Goal: Information Seeking & Learning: Learn about a topic

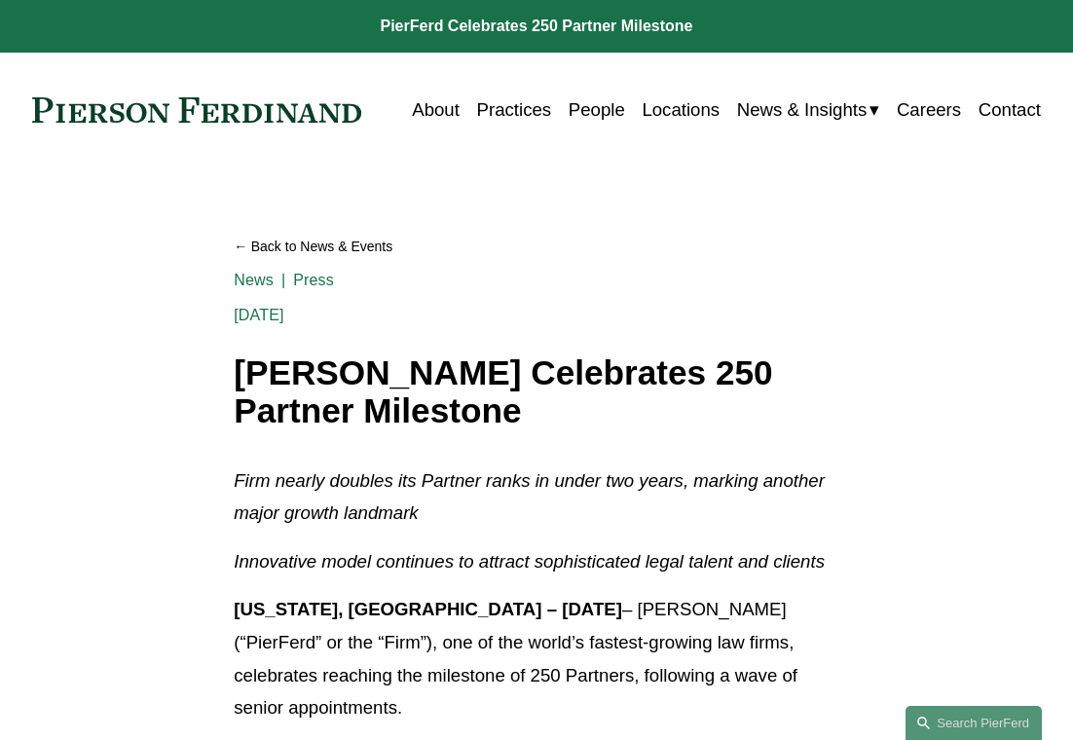
click at [0, 0] on span "News" at bounding box center [0, 0] width 0 height 0
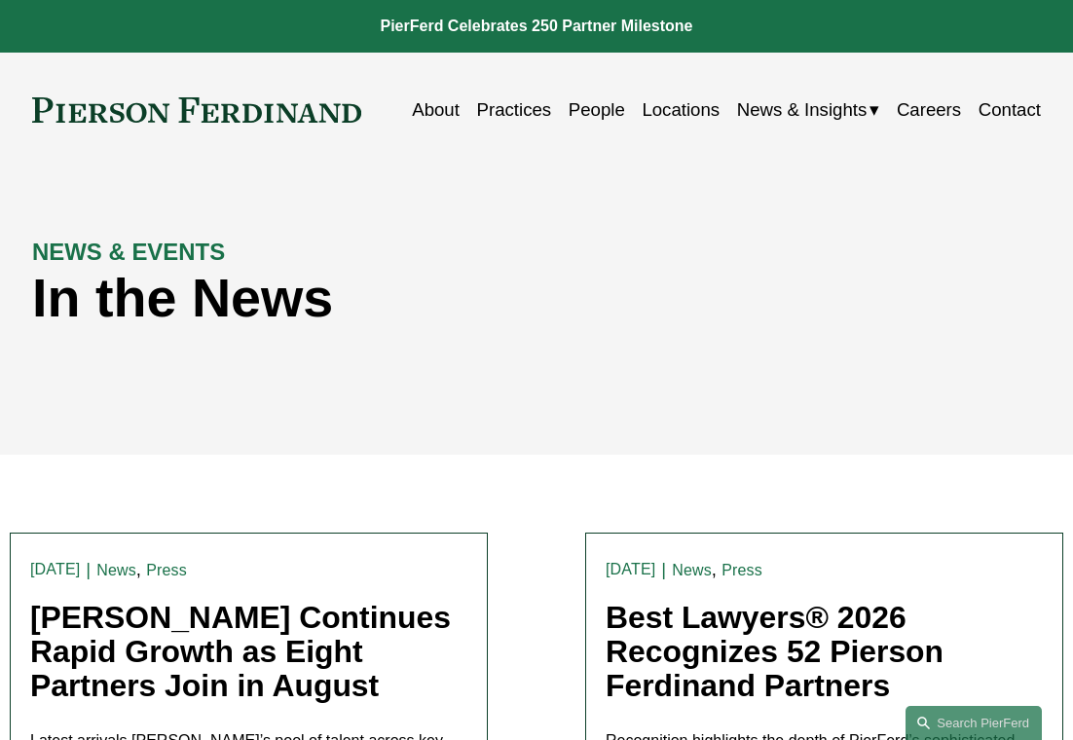
click at [578, 117] on link "People" at bounding box center [596, 109] width 56 height 36
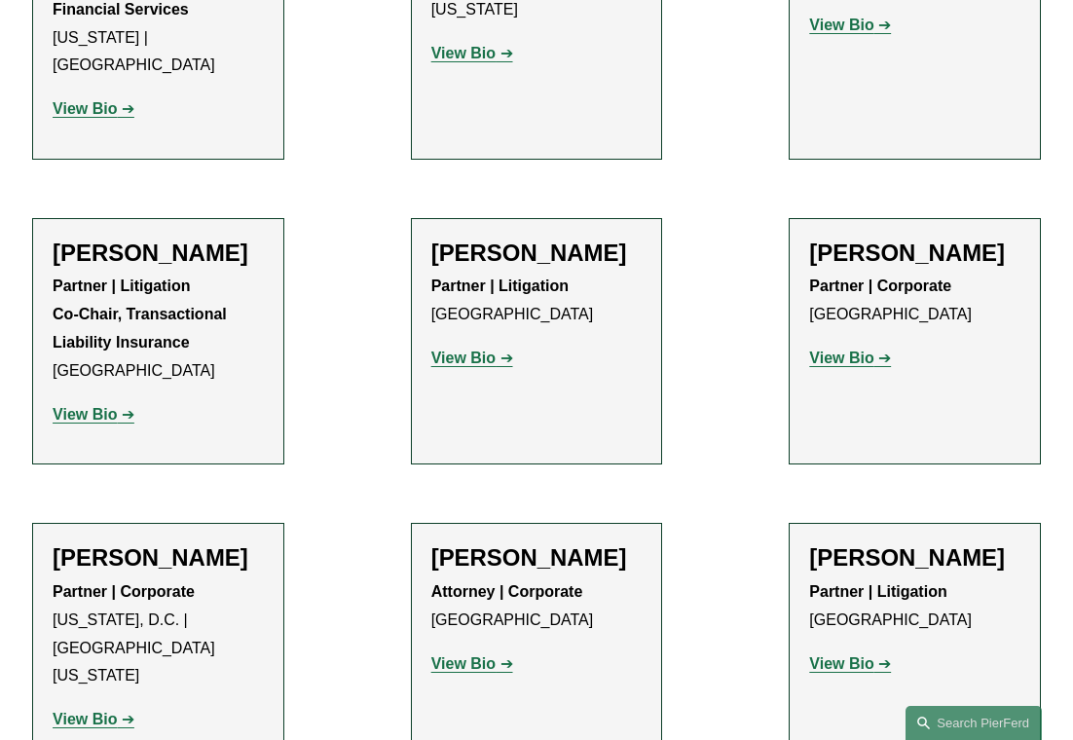
scroll to position [7782, 0]
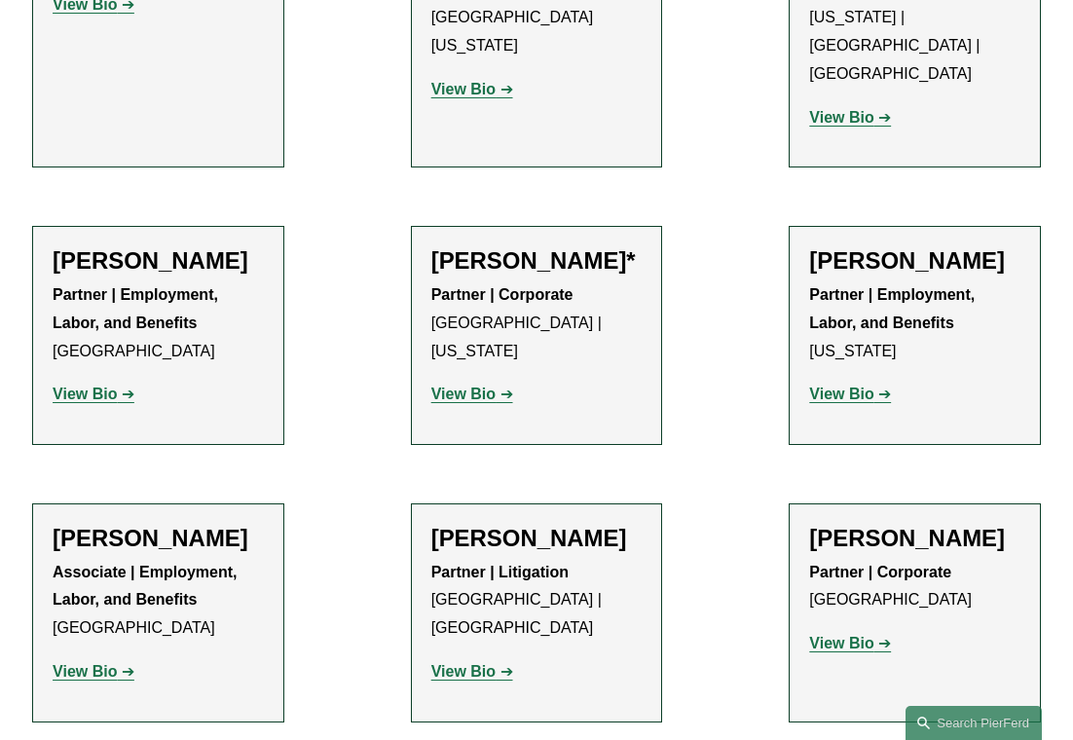
scroll to position [8655, 0]
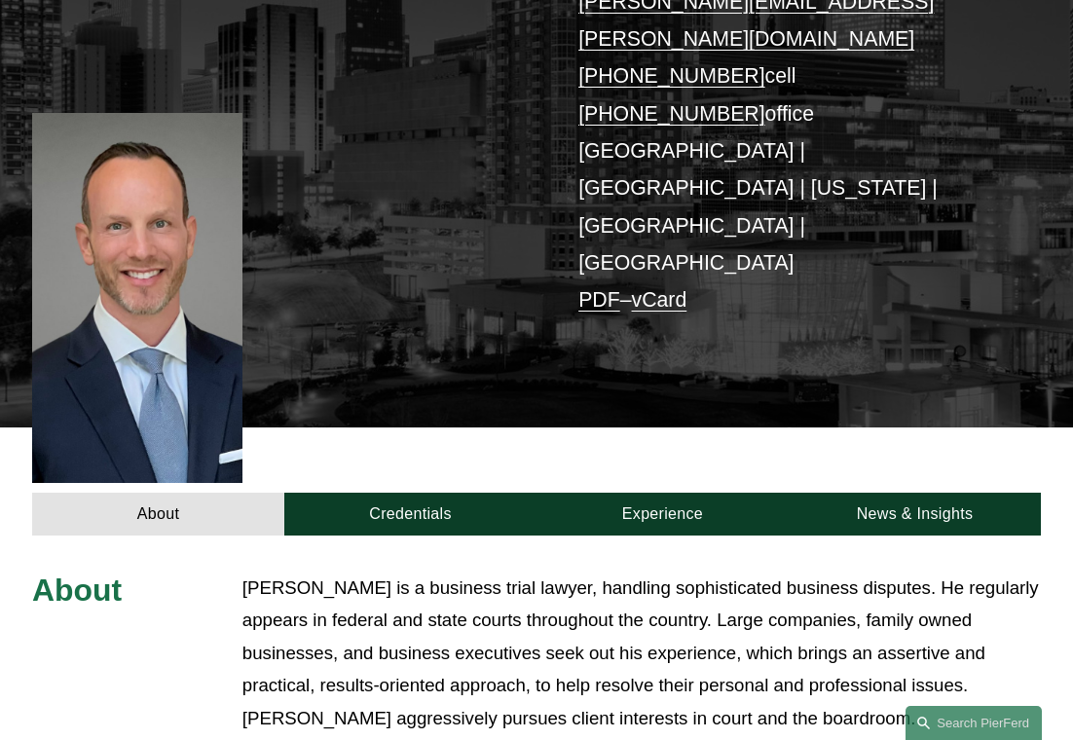
scroll to position [216, 0]
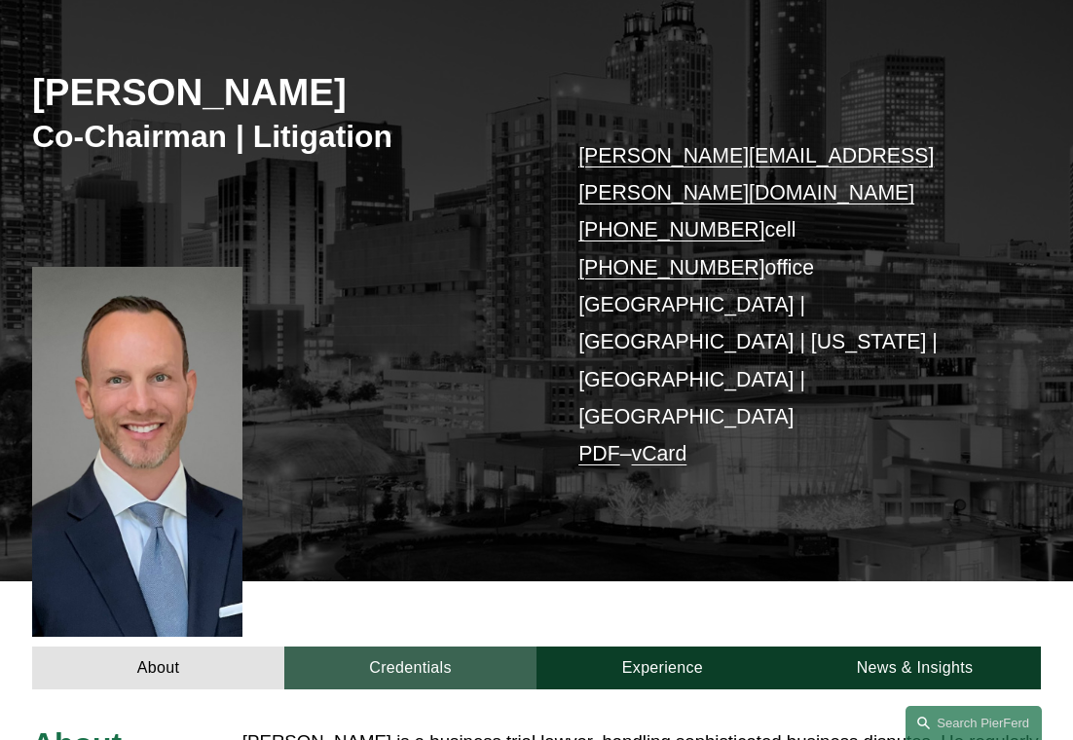
click at [385, 646] on link "Credentials" at bounding box center [410, 668] width 252 height 44
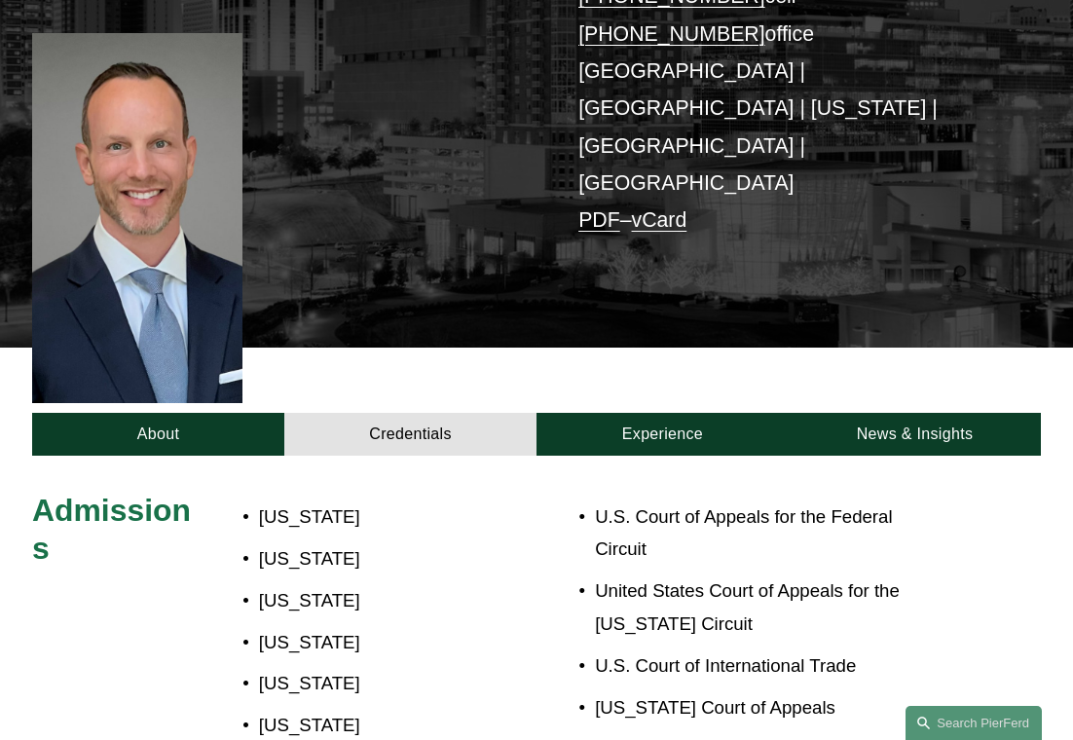
scroll to position [390, 0]
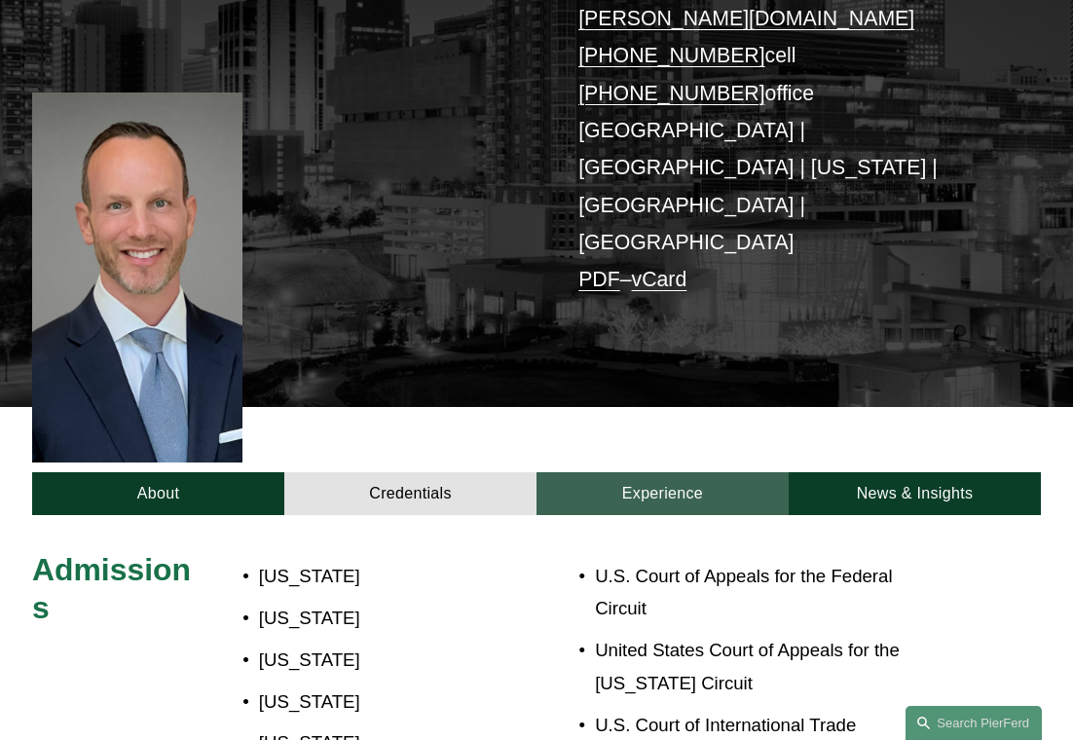
click at [672, 472] on link "Experience" at bounding box center [662, 494] width 252 height 44
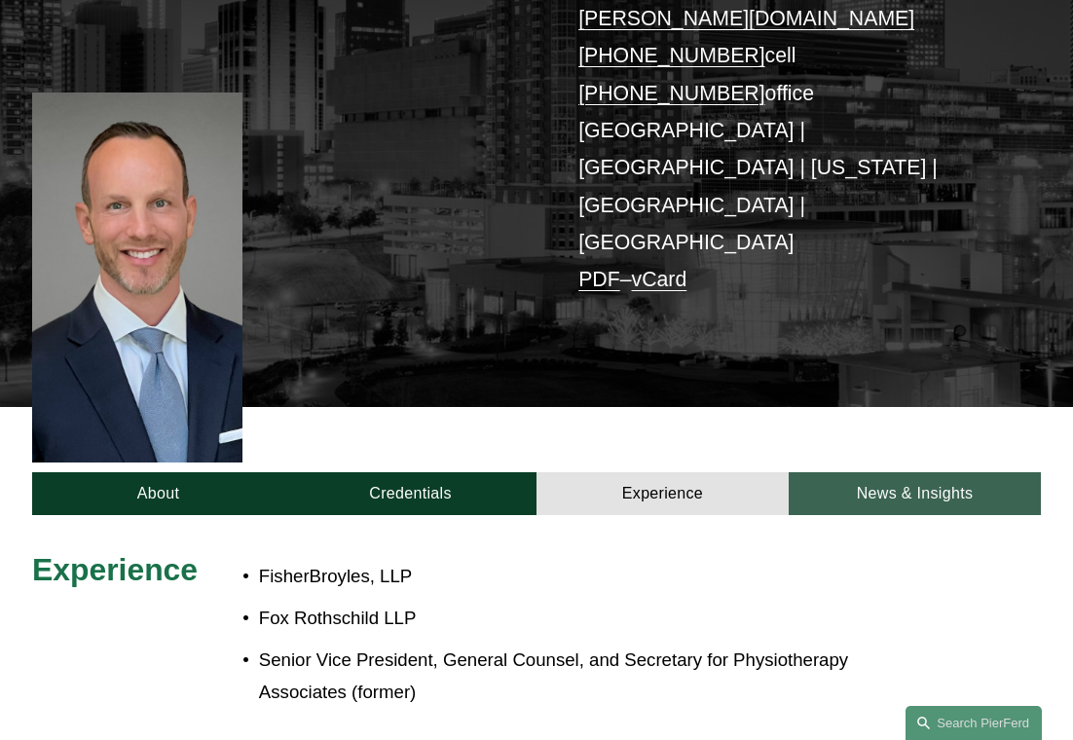
click at [835, 472] on link "News & Insights" at bounding box center [914, 494] width 252 height 44
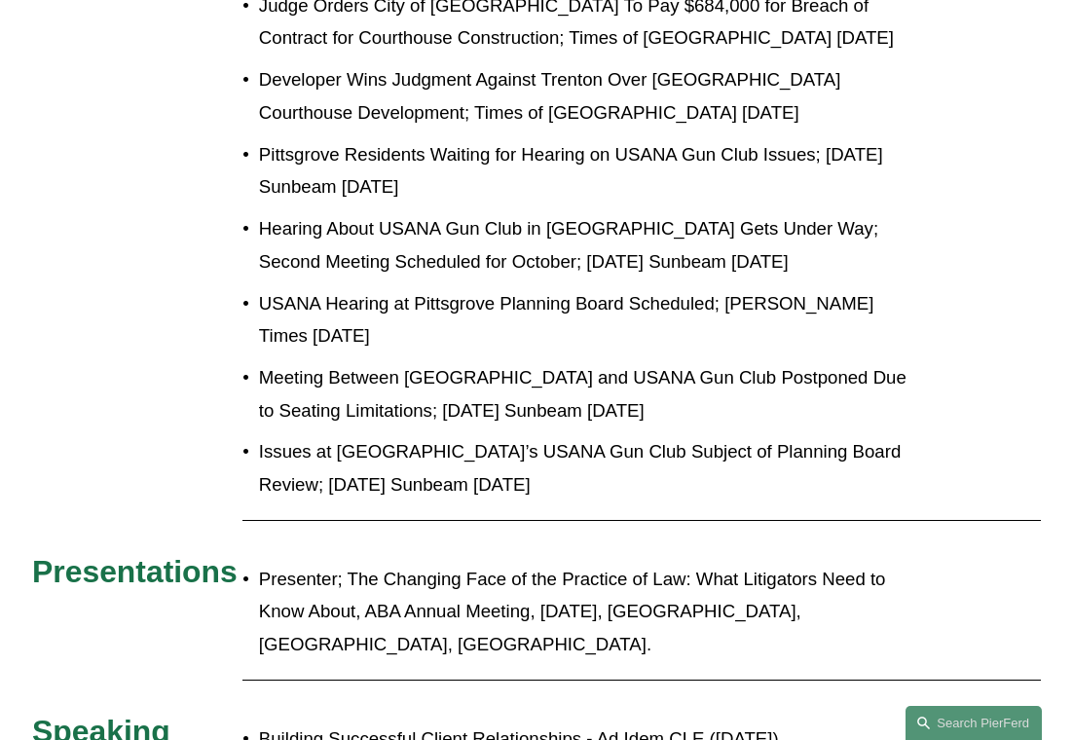
scroll to position [1760, 0]
